Goal: Task Accomplishment & Management: Manage account settings

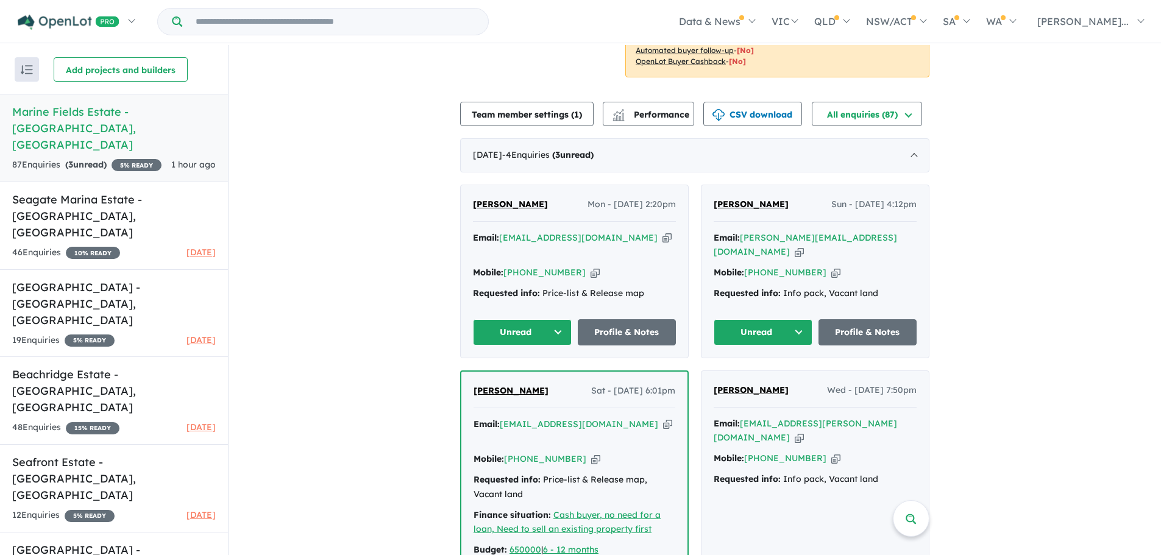
scroll to position [366, 0]
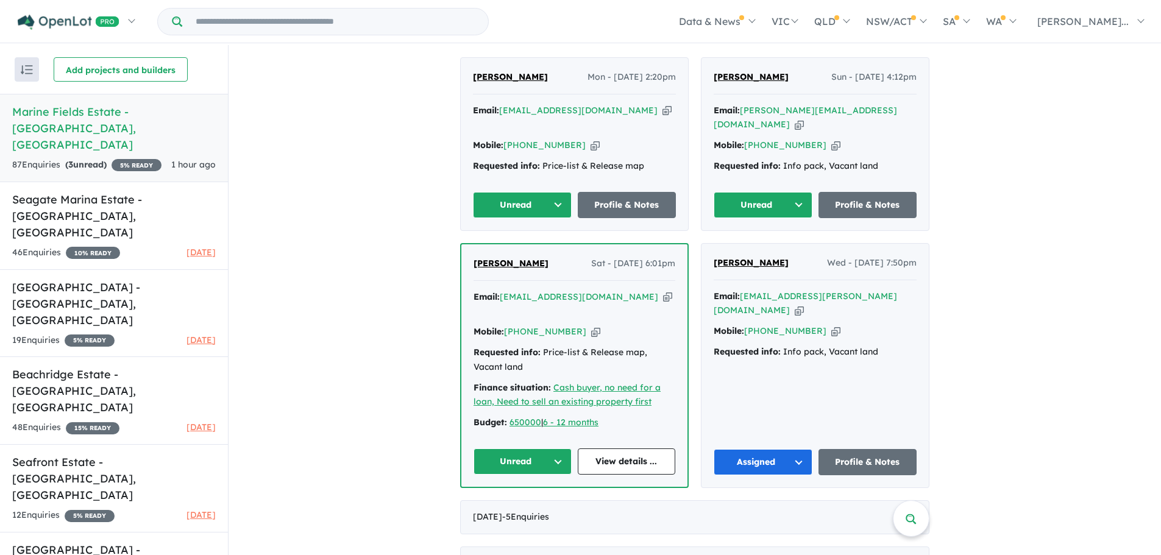
click at [548, 449] on button "Unread" at bounding box center [523, 462] width 98 height 26
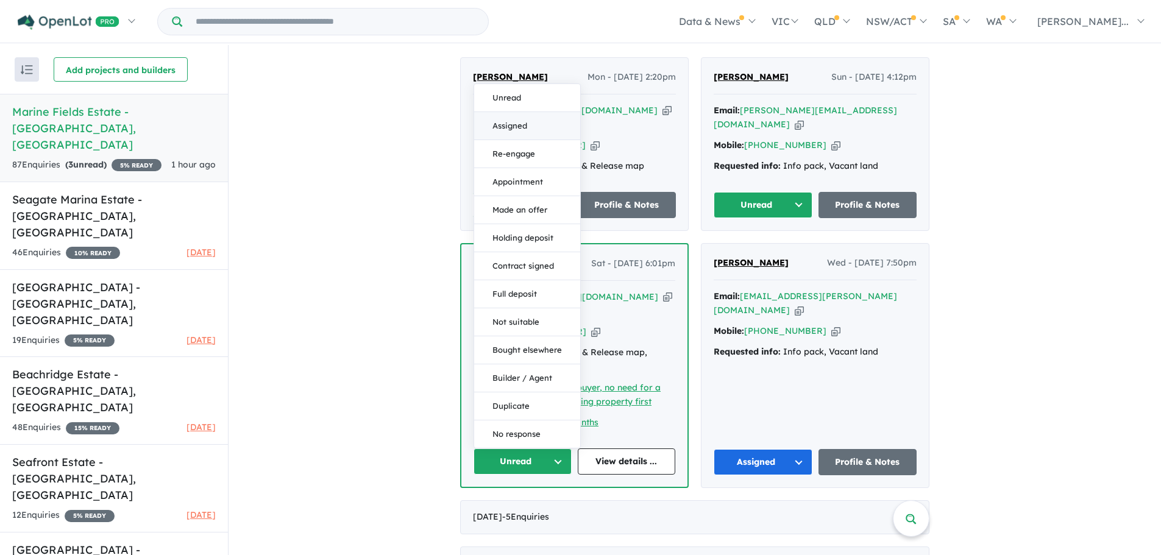
click at [510, 112] on button "Assigned" at bounding box center [527, 126] width 106 height 28
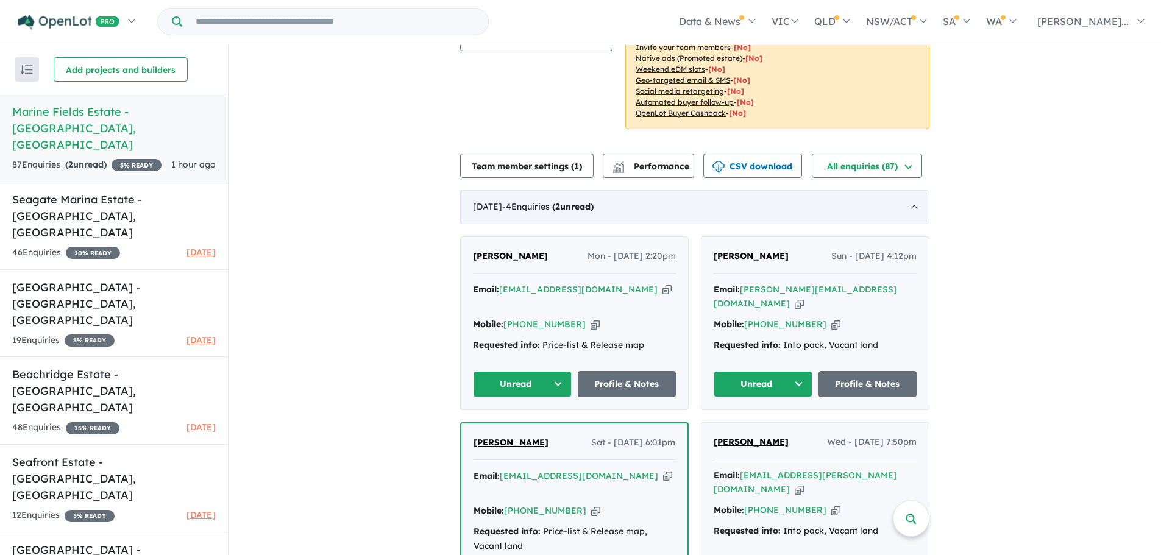
scroll to position [183, 0]
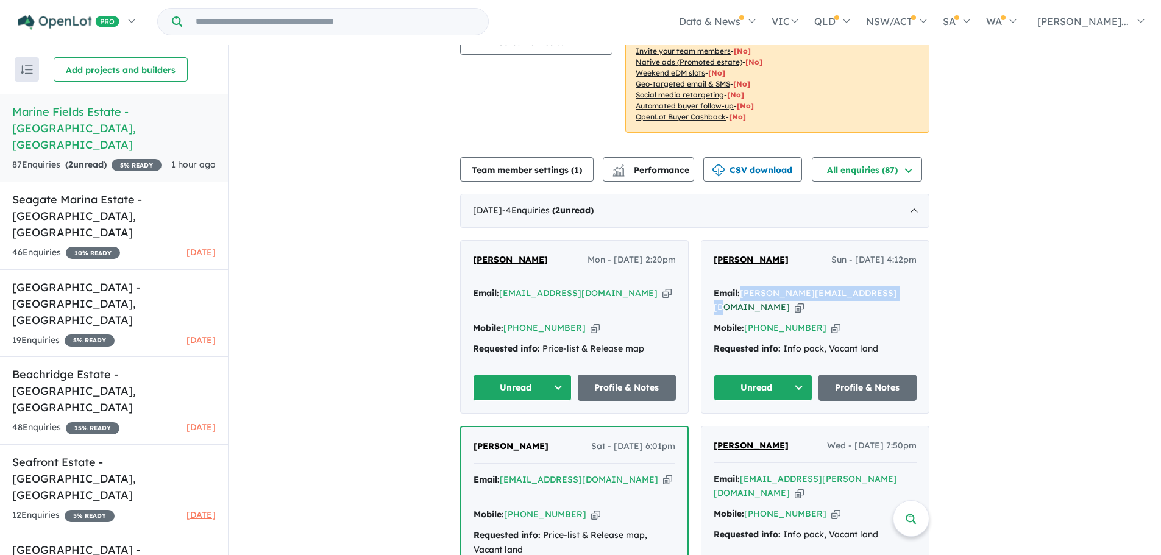
drag, startPoint x: 881, startPoint y: 291, endPoint x: 741, endPoint y: 293, distance: 140.2
click at [741, 293] on div "Email: [PERSON_NAME][EMAIL_ADDRESS][DOMAIN_NAME] Copied!" at bounding box center [815, 300] width 203 height 29
copy a%20Marine%20Fields%20Estate%20-%20Jurien%20Bay"] "[PERSON_NAME][EMAIL_ADDRESS][DOMAIN_NAME]"
drag, startPoint x: 790, startPoint y: 263, endPoint x: 706, endPoint y: 266, distance: 83.6
click at [706, 266] on div "[PERSON_NAME] Sun - [DATE] 4:12pm Email: [PERSON_NAME][EMAIL_ADDRESS][DOMAIN_NA…" at bounding box center [815, 327] width 227 height 172
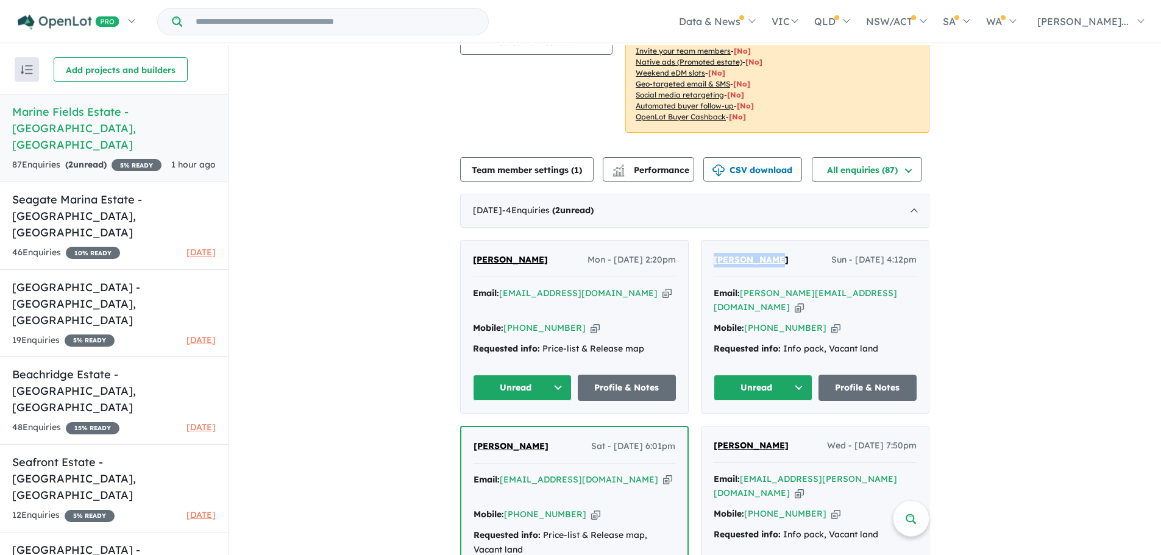
copy span "[PERSON_NAME]"
drag, startPoint x: 812, startPoint y: 328, endPoint x: 745, endPoint y: 335, distance: 68.0
click at [745, 335] on div "Mobile: [PHONE_NUMBER] Copied!" at bounding box center [815, 328] width 203 height 15
copy link "[PHONE_NUMBER]"
drag, startPoint x: 881, startPoint y: 296, endPoint x: 741, endPoint y: 299, distance: 139.6
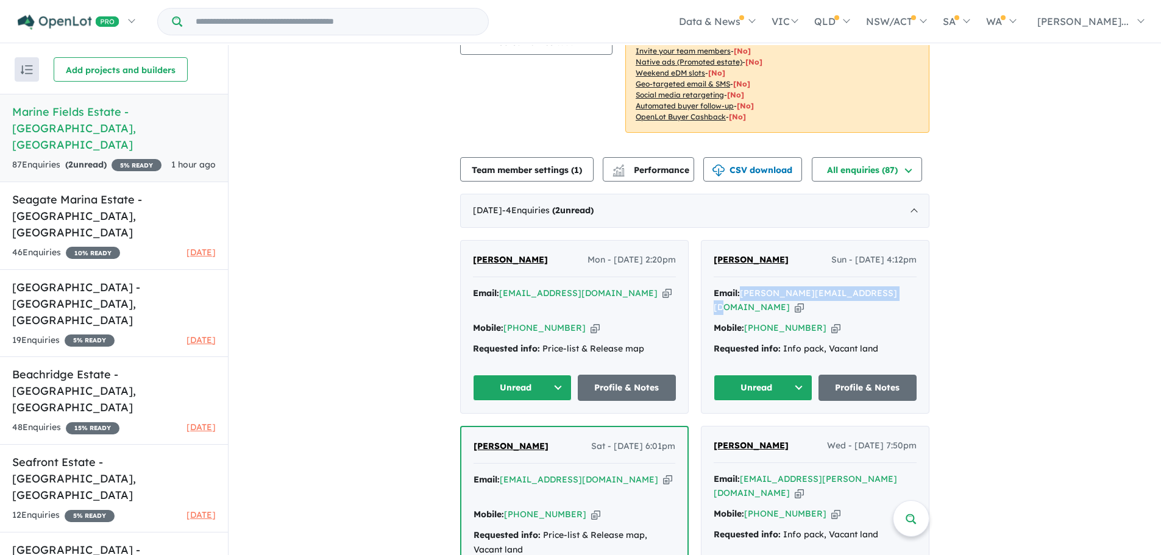
click at [741, 299] on div "Email: [PERSON_NAME][EMAIL_ADDRESS][DOMAIN_NAME] Copied!" at bounding box center [815, 300] width 203 height 29
copy a%20Marine%20Fields%20Estate%20-%20Jurien%20Bay"] "[PERSON_NAME][EMAIL_ADDRESS][DOMAIN_NAME]"
click at [786, 385] on button "Unread" at bounding box center [763, 388] width 99 height 26
click at [769, 444] on button "Assigned" at bounding box center [767, 445] width 106 height 28
drag, startPoint x: 606, startPoint y: 293, endPoint x: 499, endPoint y: 299, distance: 106.8
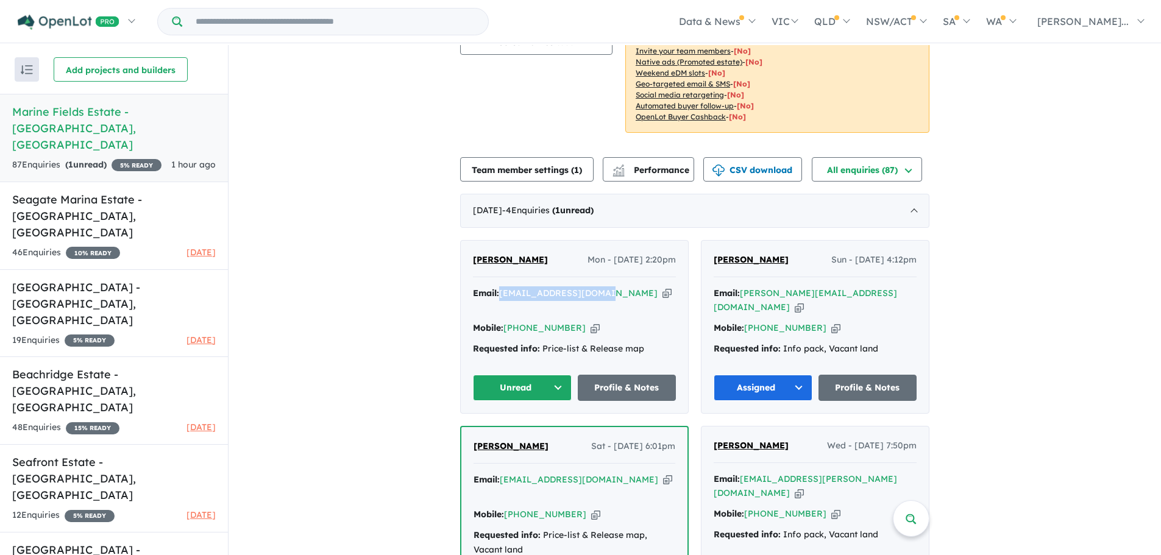
click at [500, 298] on div "Email: [EMAIL_ADDRESS][DOMAIN_NAME] Copied!" at bounding box center [574, 300] width 203 height 29
copy a%20Marine%20Fields%20Estate%20-%20Jurien%20Bay"] "[EMAIL_ADDRESS][DOMAIN_NAME]"
drag, startPoint x: 569, startPoint y: 309, endPoint x: 505, endPoint y: 311, distance: 64.0
click at [505, 321] on div "Mobile: [PHONE_NUMBER] Copied!" at bounding box center [574, 328] width 203 height 15
copy link "[PHONE_NUMBER]"
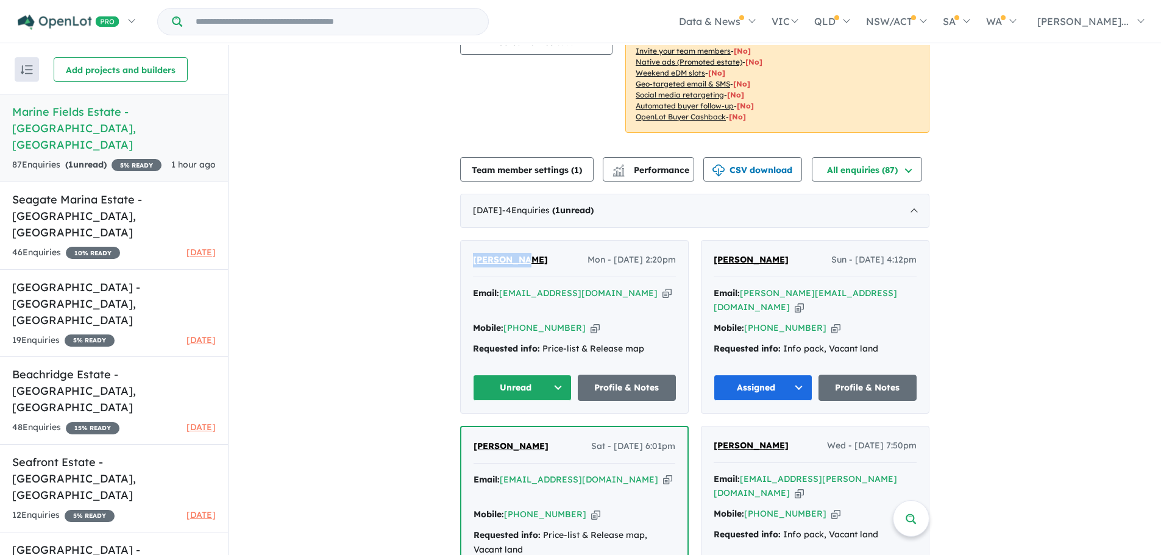
drag, startPoint x: 522, startPoint y: 260, endPoint x: 458, endPoint y: 260, distance: 64.6
click at [461, 260] on div "[PERSON_NAME] Mon - [DATE] 2:20pm Email: [EMAIL_ADDRESS][DOMAIN_NAME] Copied! M…" at bounding box center [574, 327] width 227 height 172
copy span "[PERSON_NAME]"
click at [552, 388] on button "Unread" at bounding box center [522, 388] width 99 height 26
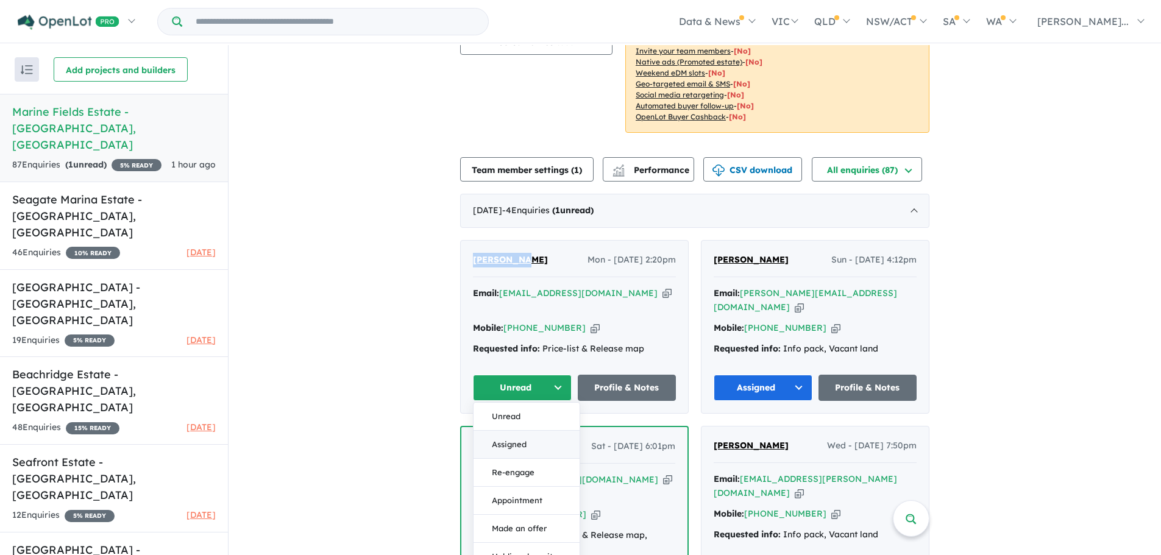
click at [528, 441] on button "Assigned" at bounding box center [527, 445] width 106 height 28
